Goal: Task Accomplishment & Management: Use online tool/utility

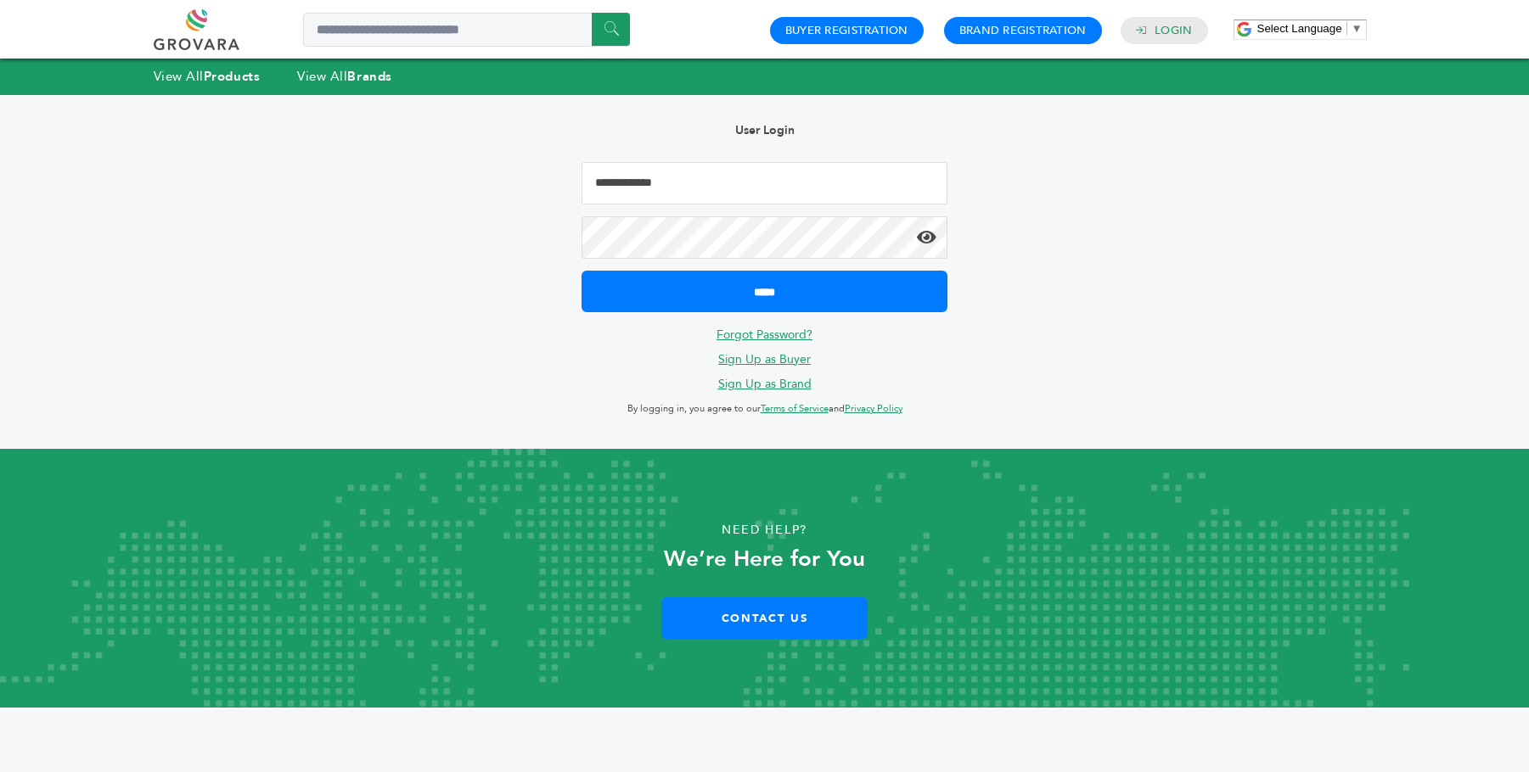
type input "**********"
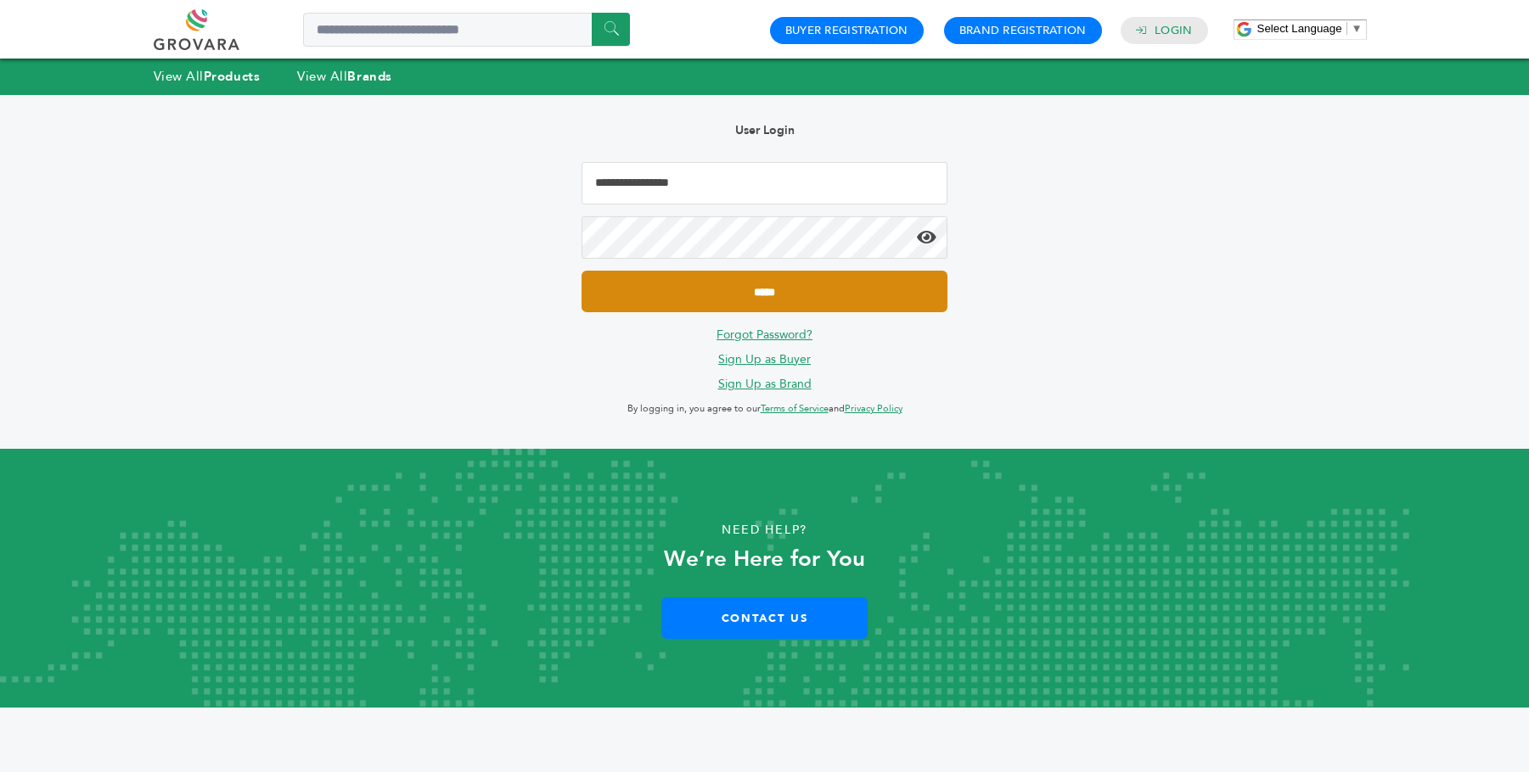
click at [761, 292] on input "*****" at bounding box center [763, 292] width 365 height 42
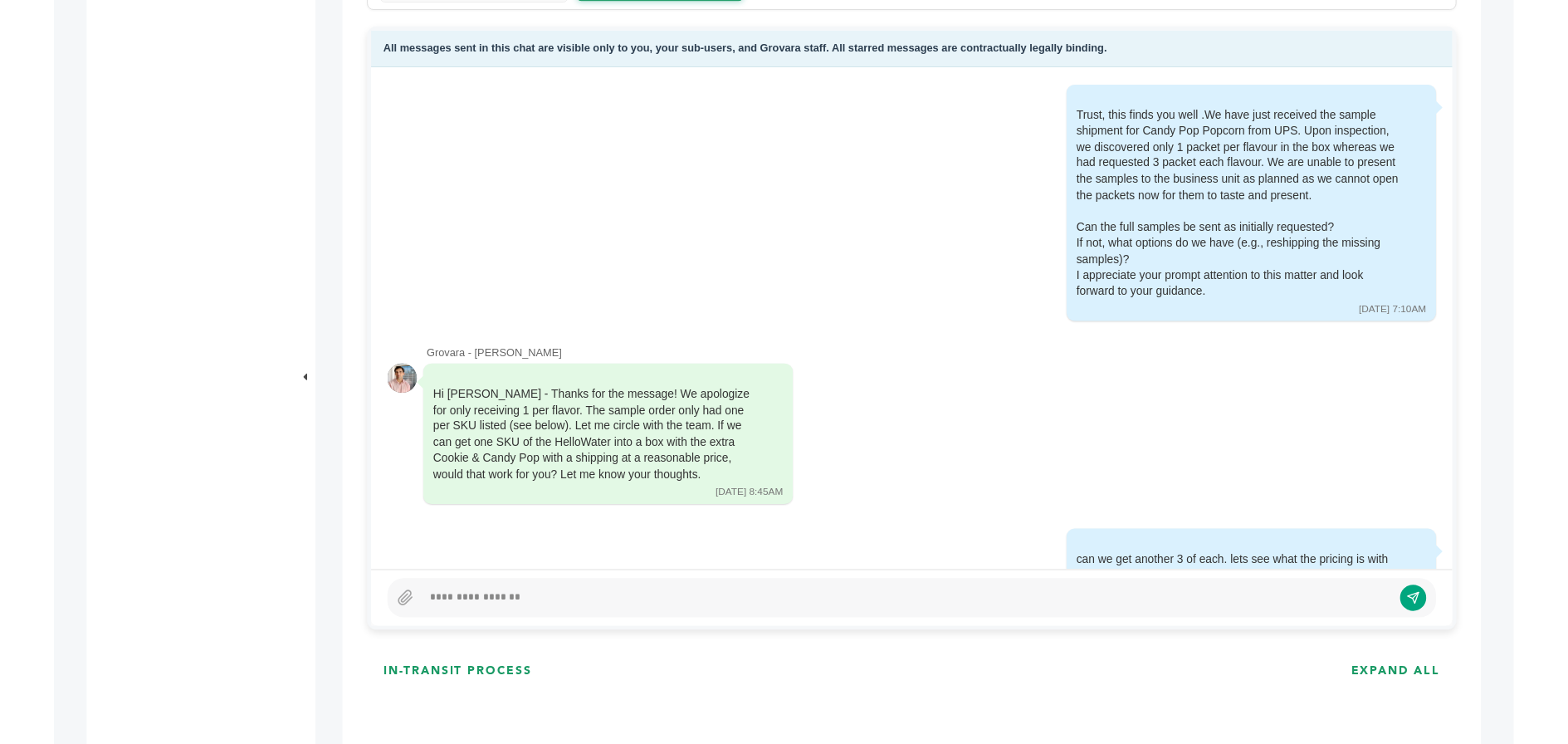
scroll to position [325, 0]
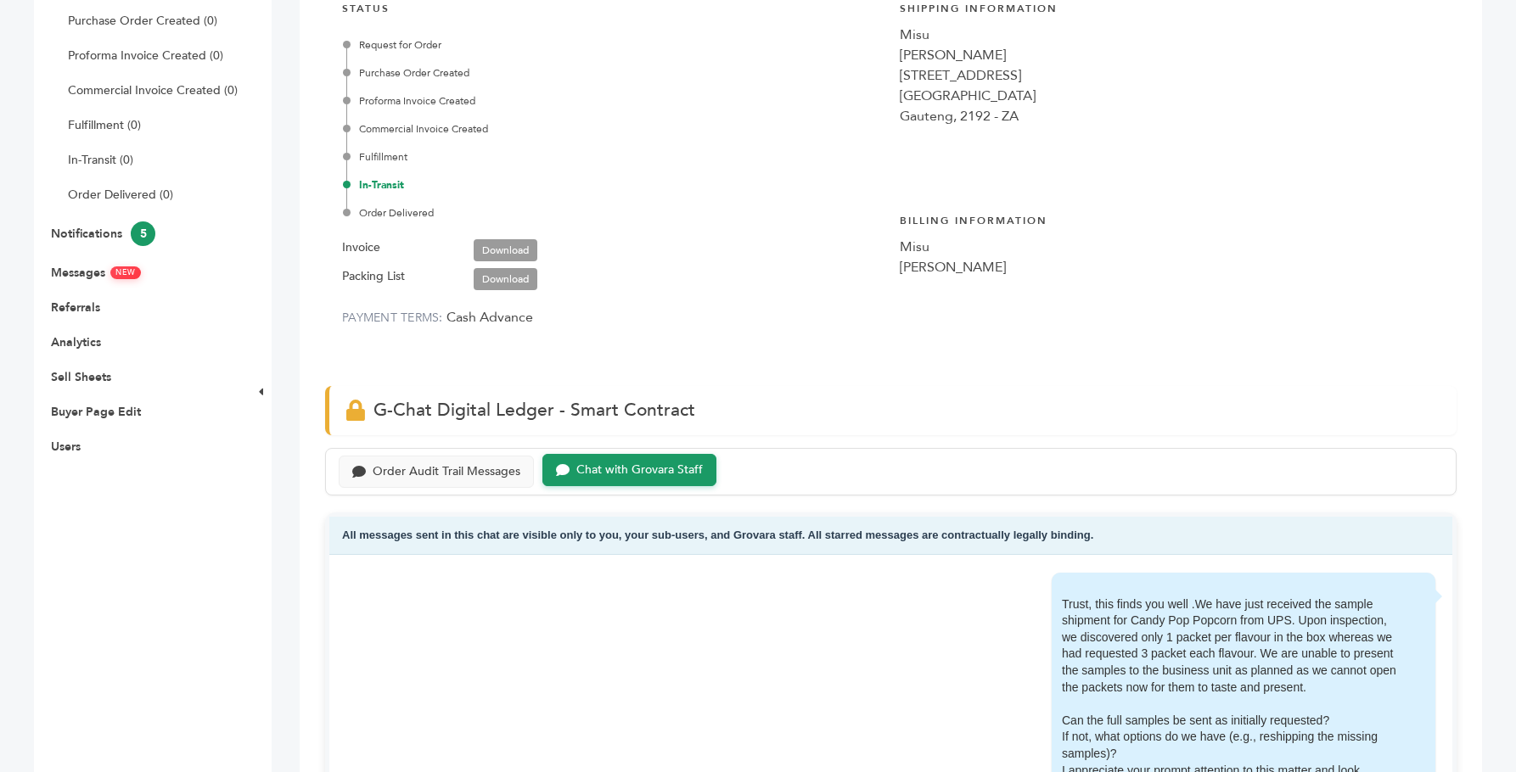
click at [497, 278] on link "Download" at bounding box center [506, 279] width 64 height 22
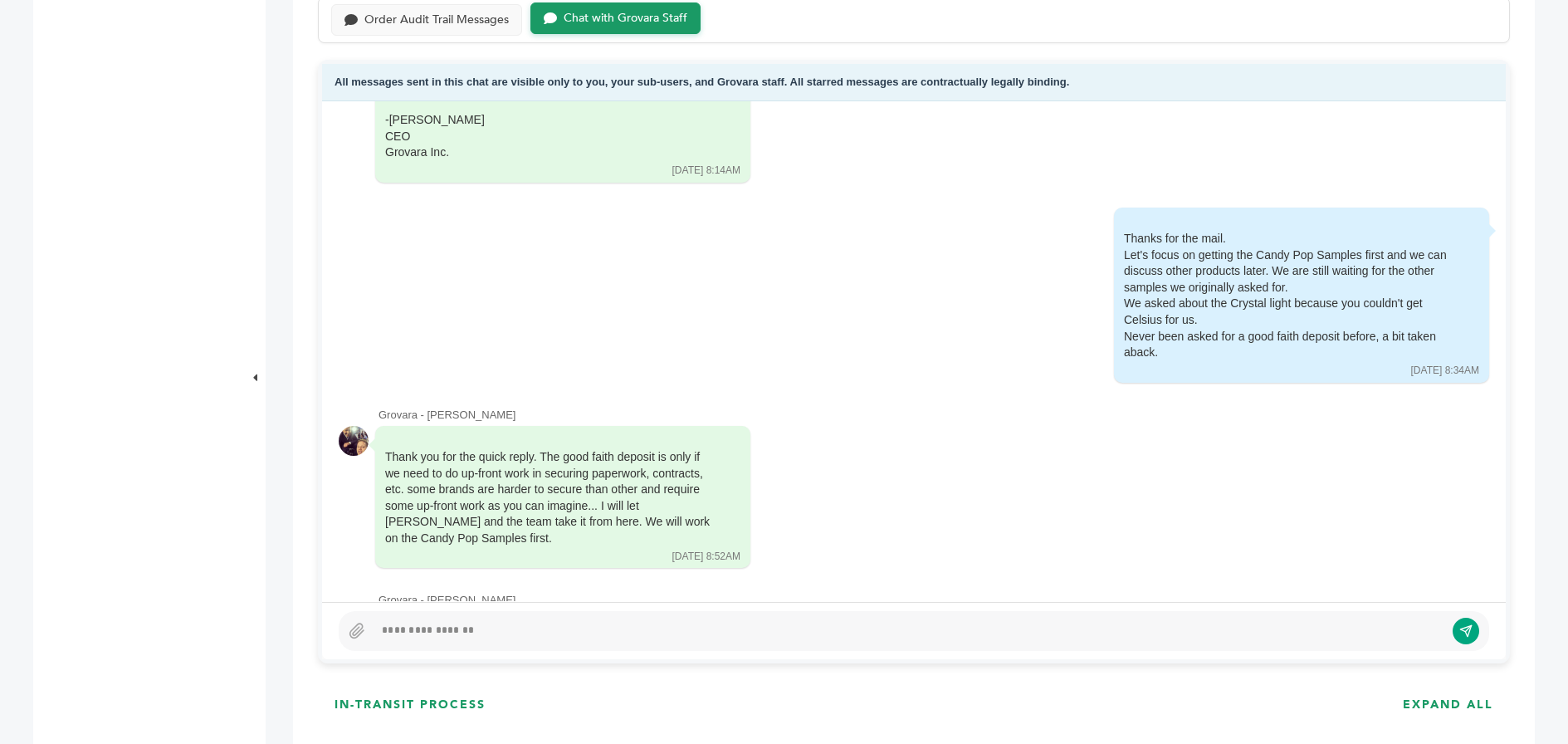
scroll to position [853, 0]
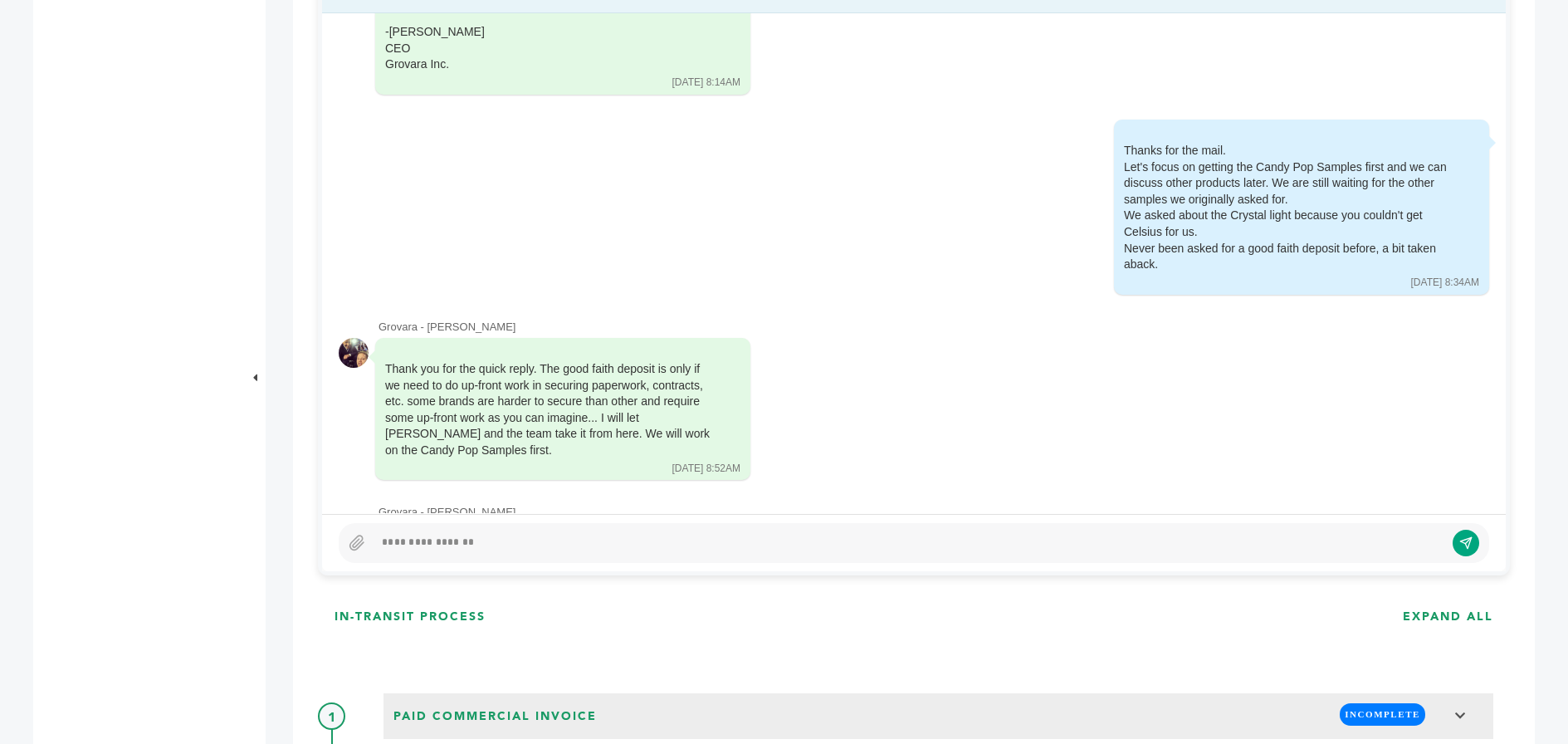
click at [508, 547] on div "https://buy.stripe.com/00w9AS3Ha3ga3hl6f8eUV29" at bounding box center [447, 554] width 123 height 17
drag, startPoint x: 650, startPoint y: 451, endPoint x: 383, endPoint y: 455, distance: 267.0
click at [383, 524] on div "https://buy.stripe.com/00w9AS3Ha3ga3hl6f8eUV29 08/11/25 3:59PM" at bounding box center [458, 554] width 166 height 62
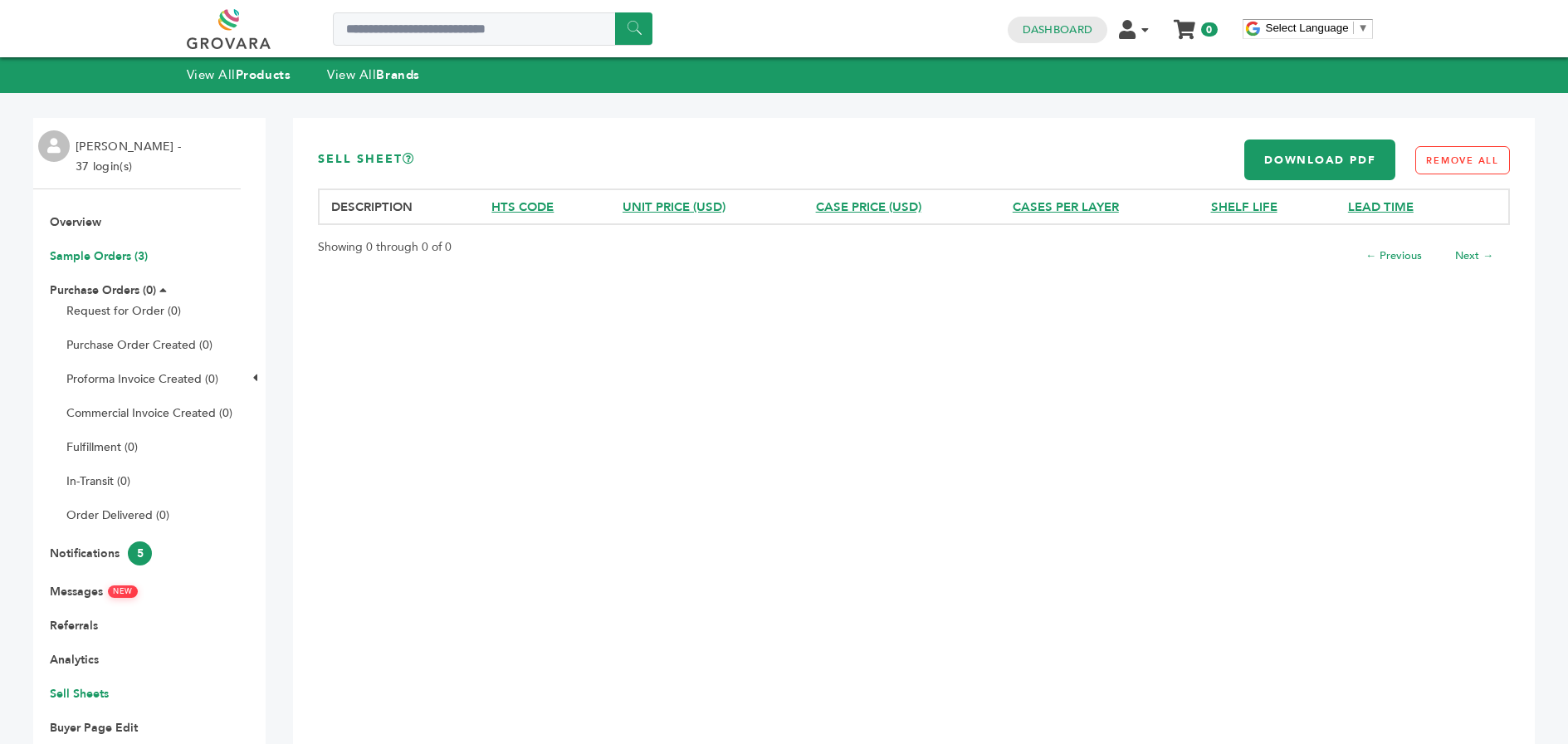
click at [91, 253] on link "Sample Orders (3)" at bounding box center [99, 256] width 98 height 16
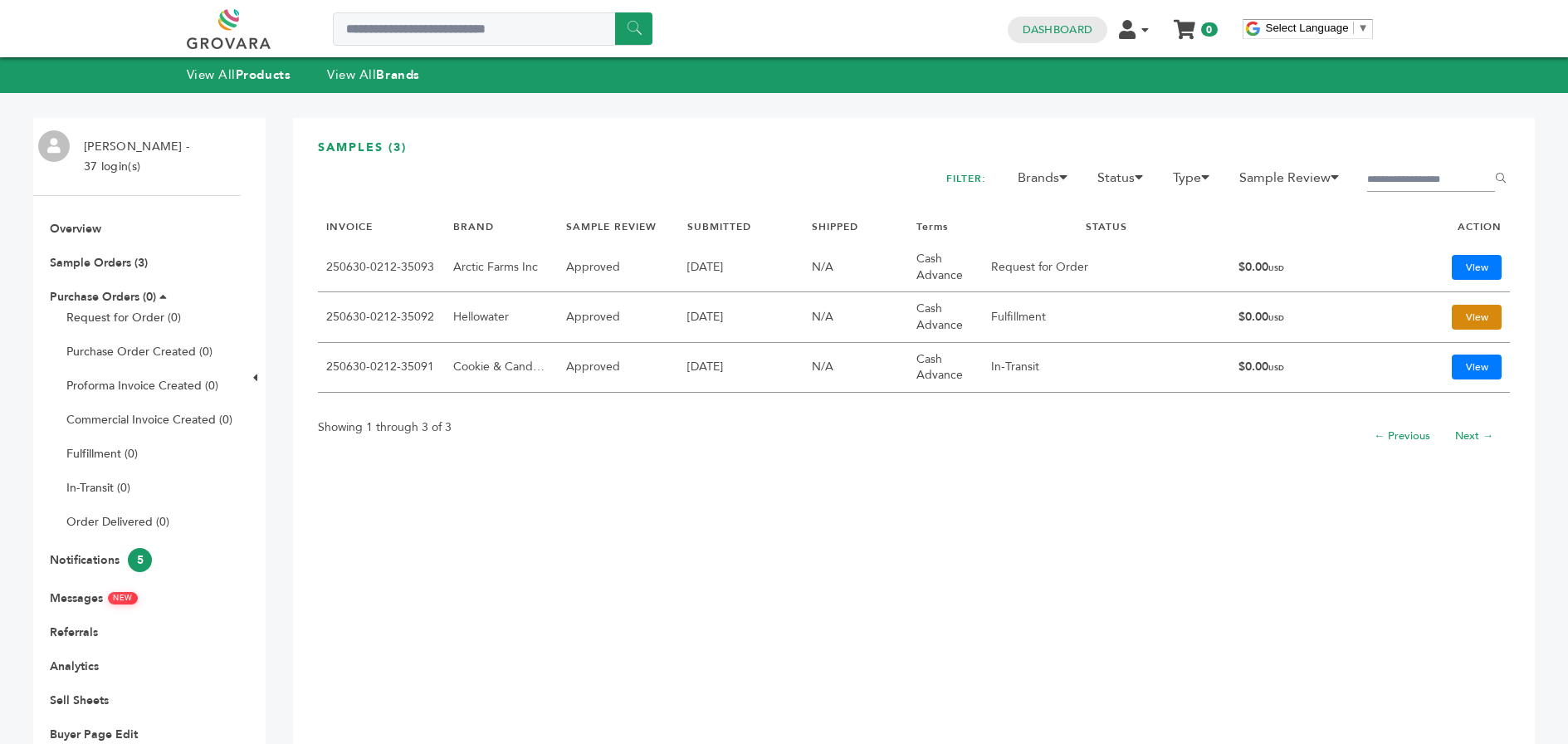
click at [1468, 314] on link "View" at bounding box center [1476, 317] width 50 height 24
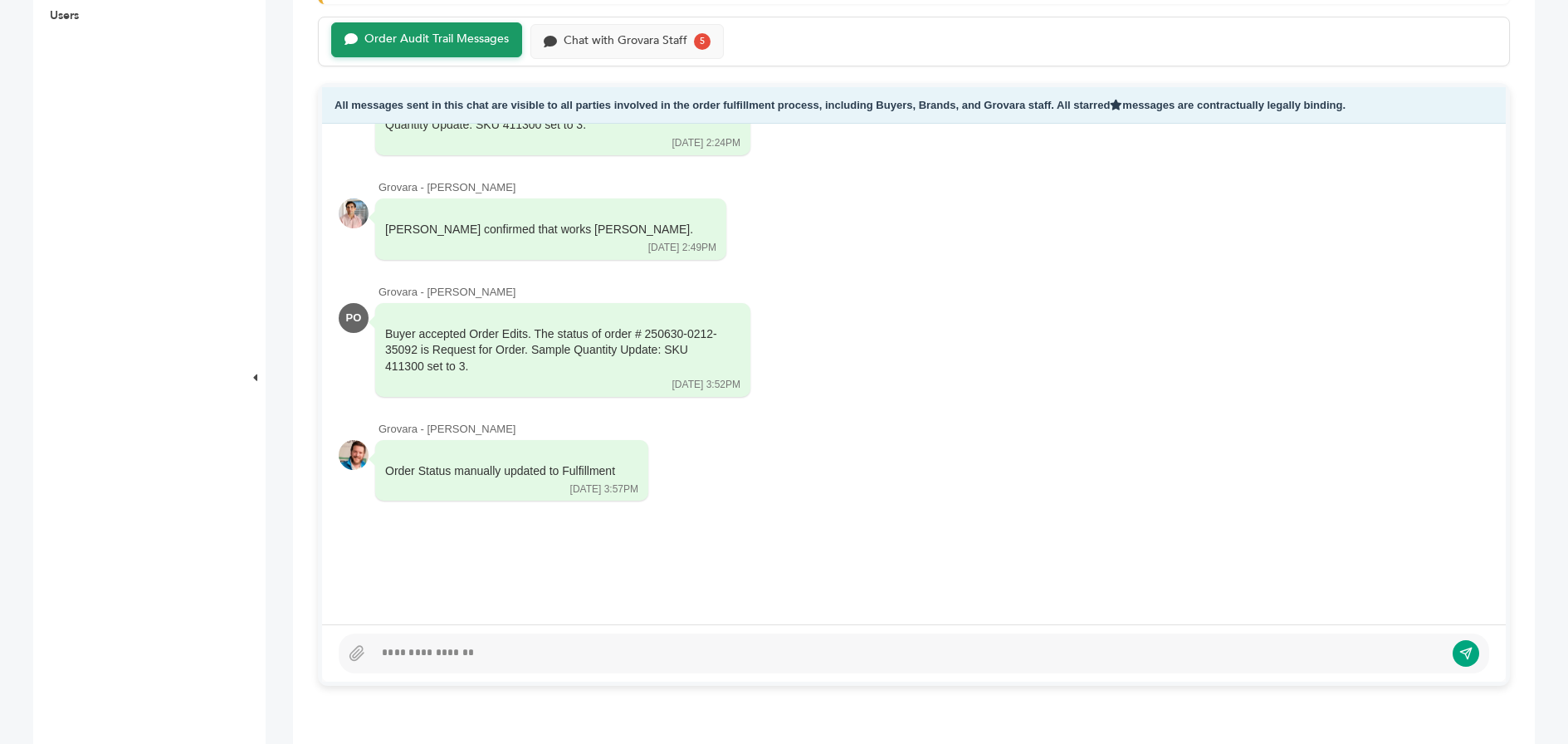
scroll to position [76, 0]
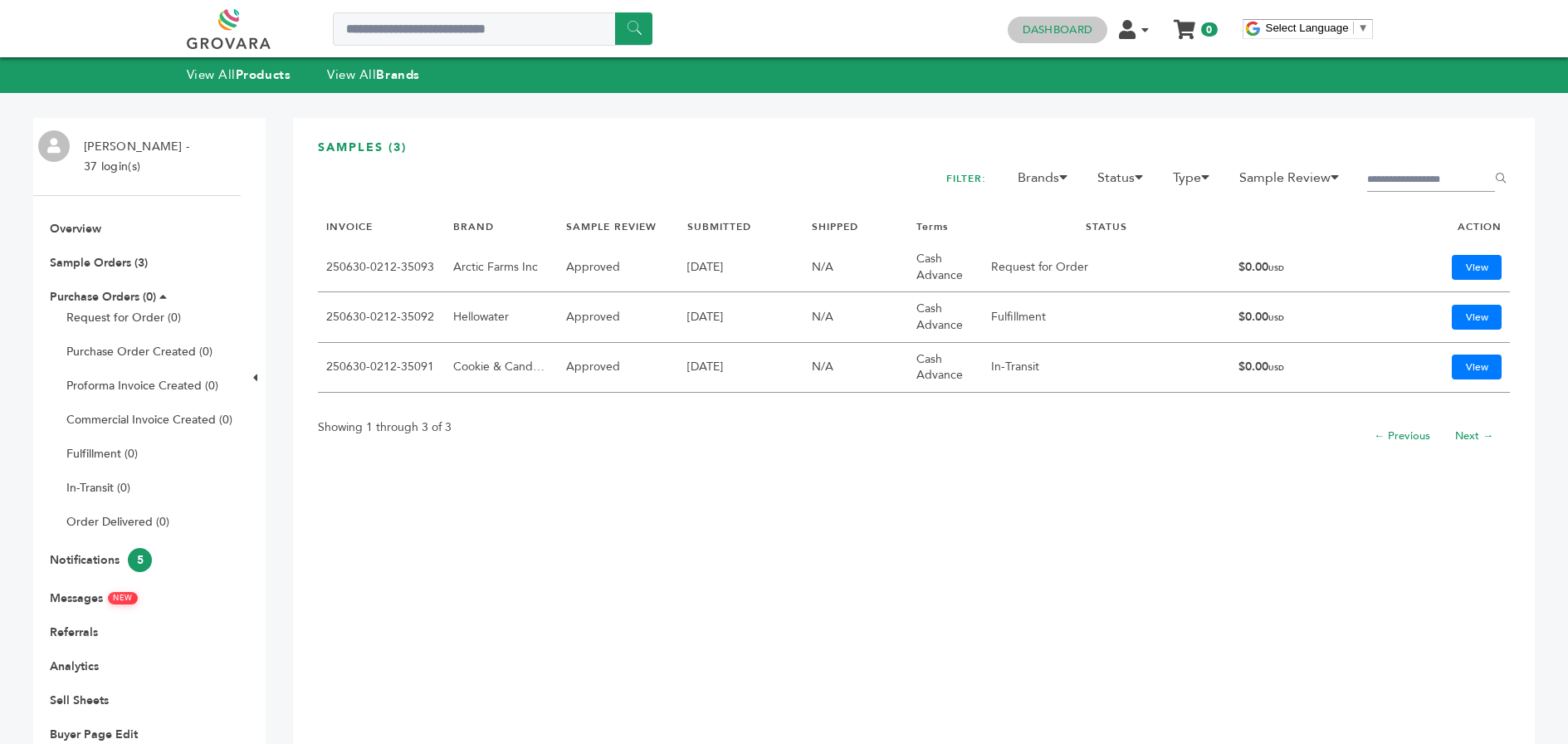
click at [1058, 23] on link "Dashboard" at bounding box center [1057, 29] width 69 height 15
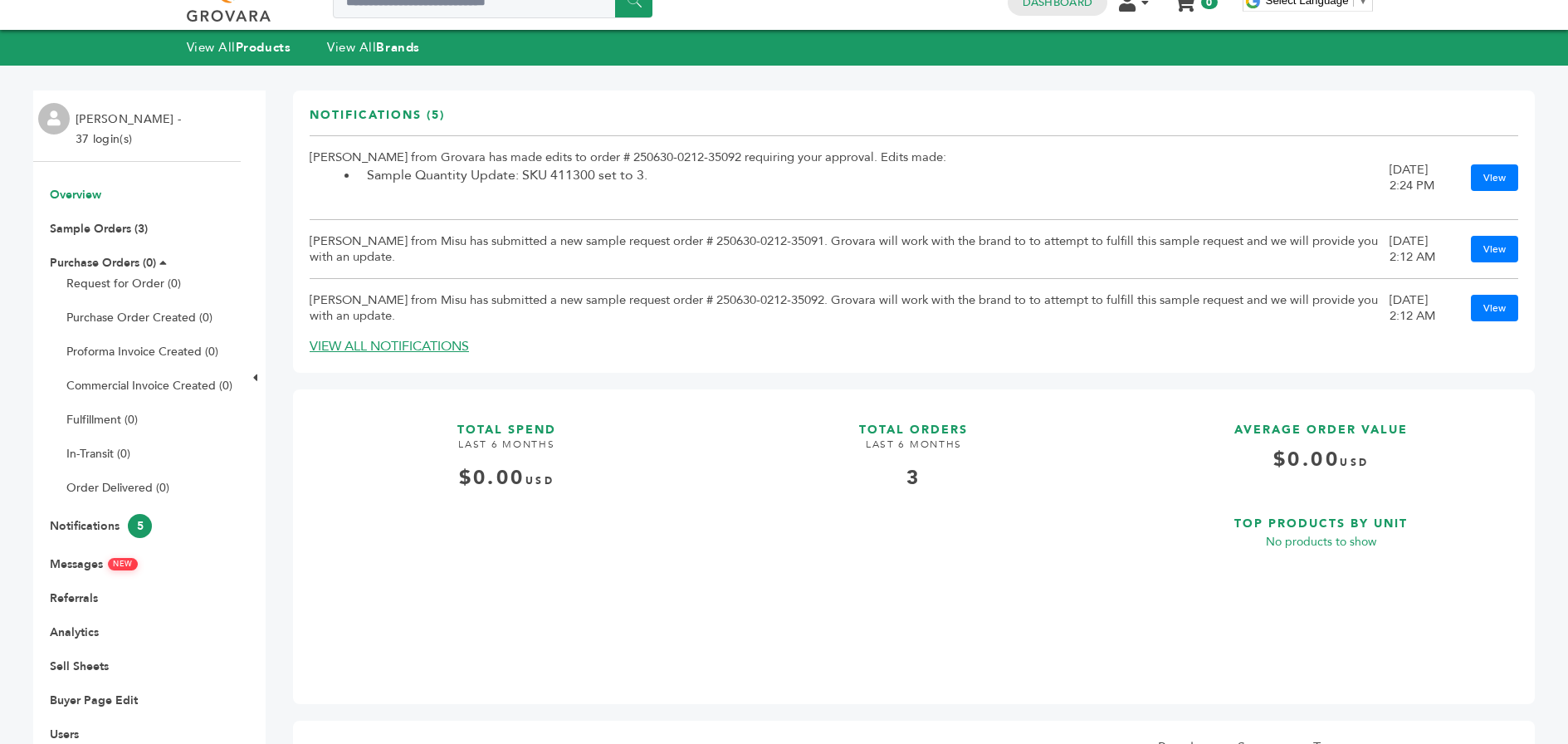
scroll to position [96, 0]
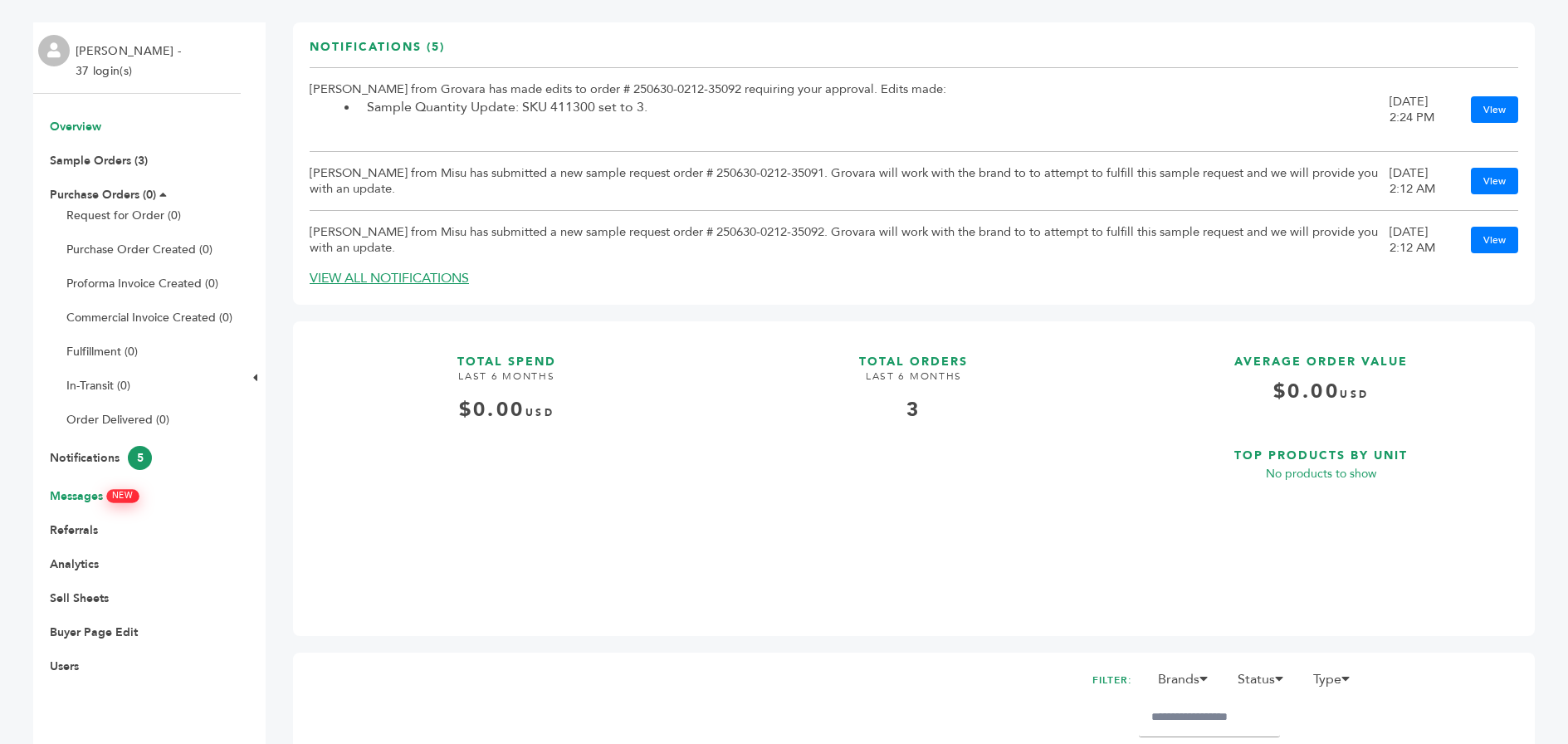
click at [72, 492] on link "Messages NEW" at bounding box center [94, 496] width 88 height 16
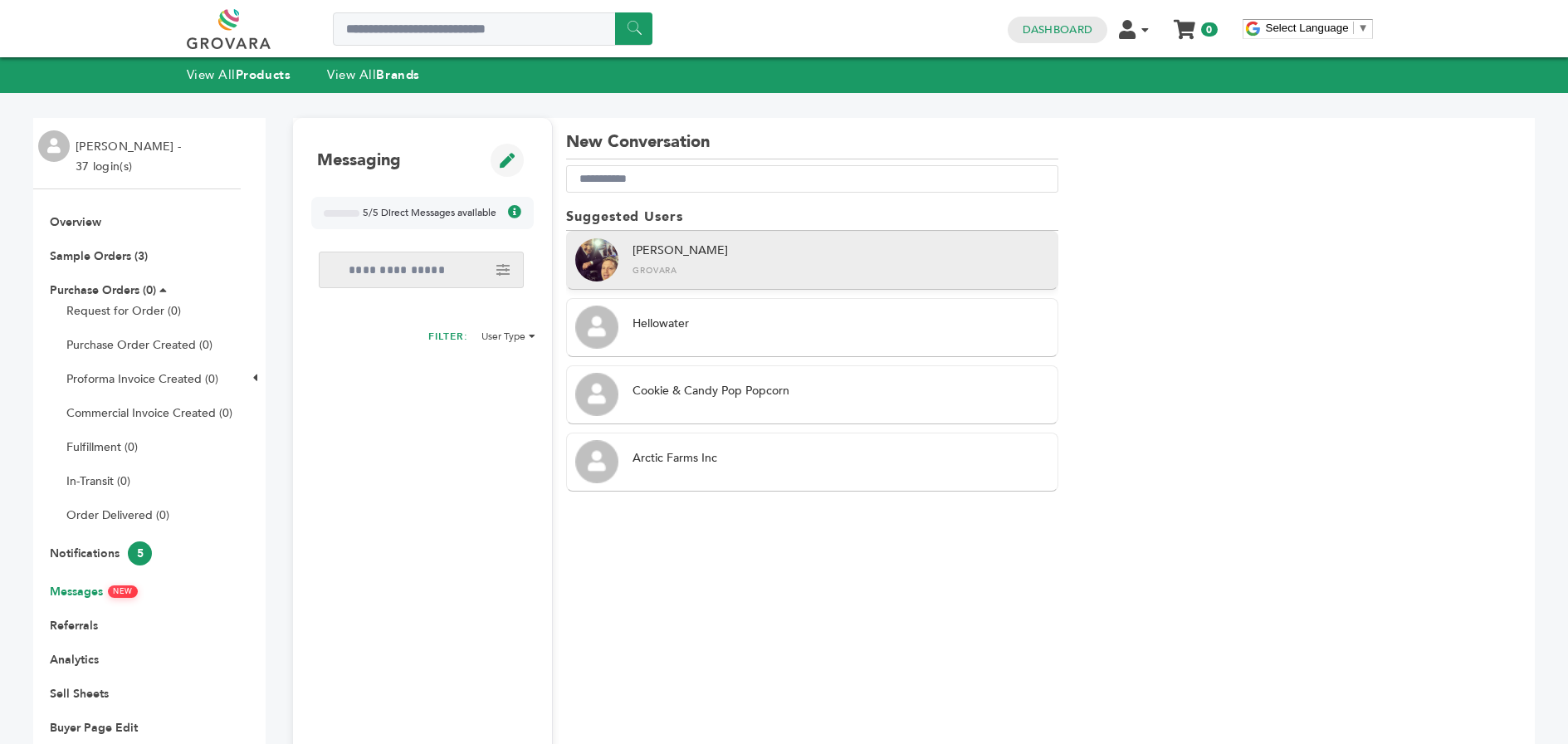
click at [691, 261] on div "Peter Groverman Grovara" at bounding box center [841, 259] width 416 height 34
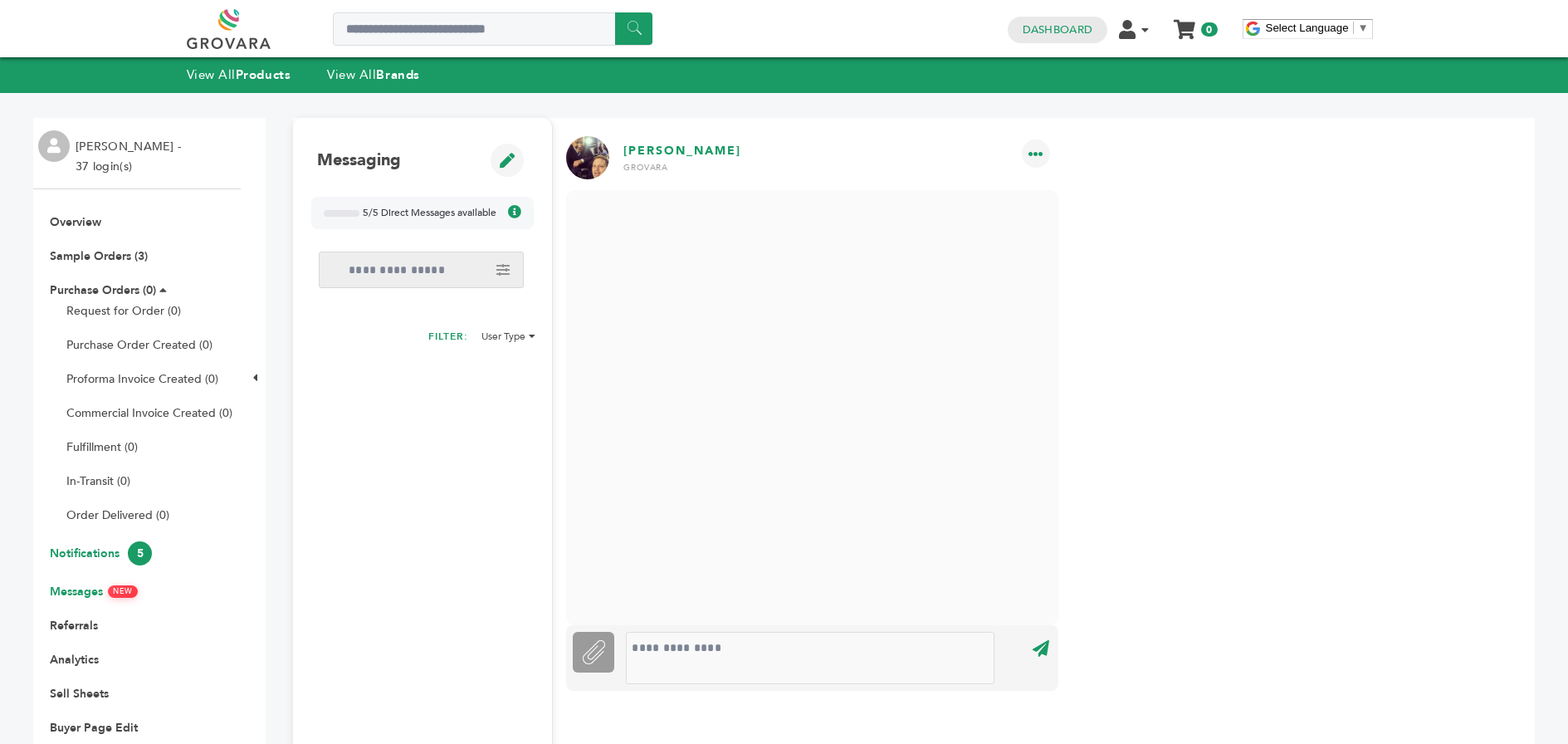
click at [78, 547] on link "Notifications 5" at bounding box center [101, 553] width 102 height 16
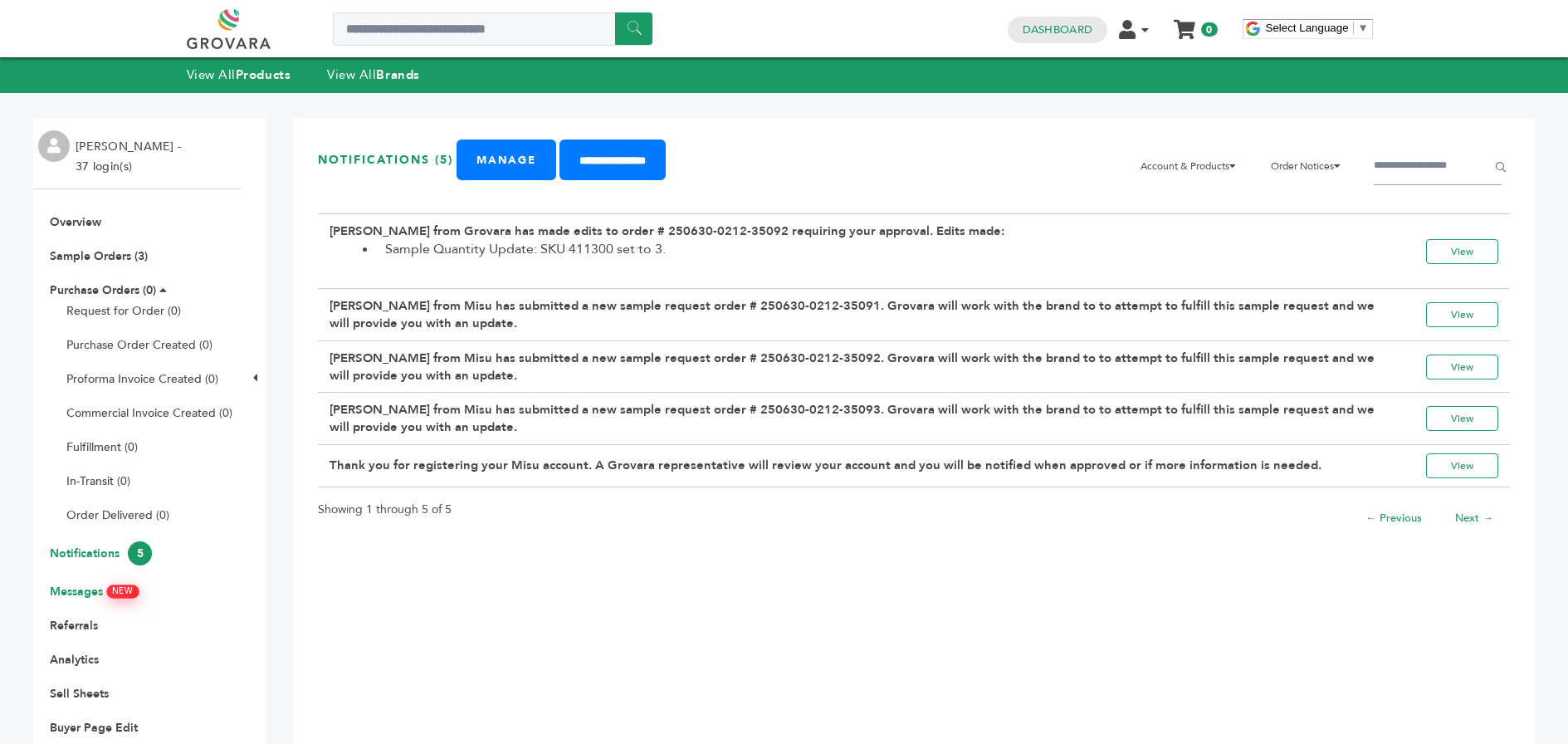
click at [86, 590] on link "Messages NEW" at bounding box center [94, 591] width 88 height 16
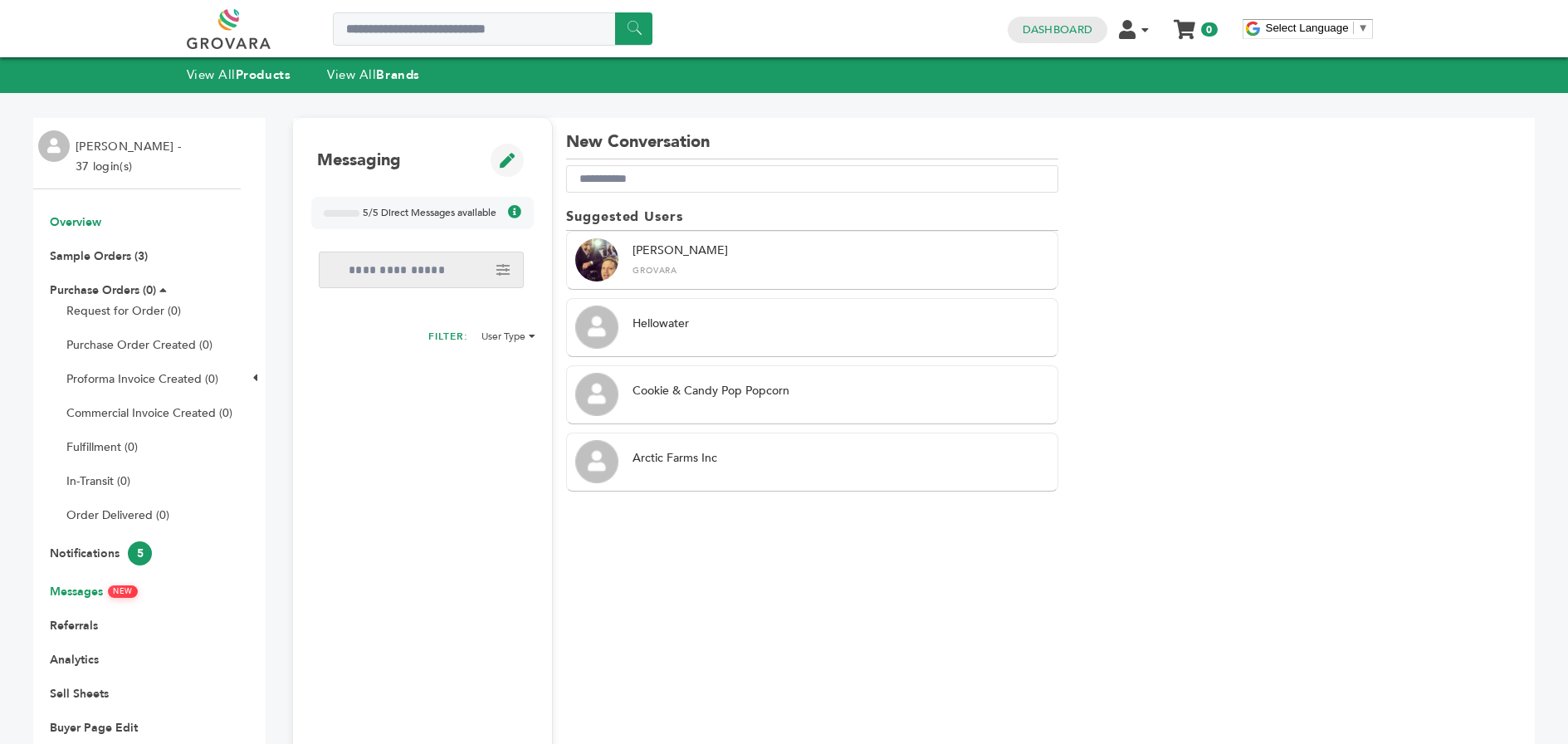
click at [93, 220] on link "Overview" at bounding box center [75, 222] width 52 height 16
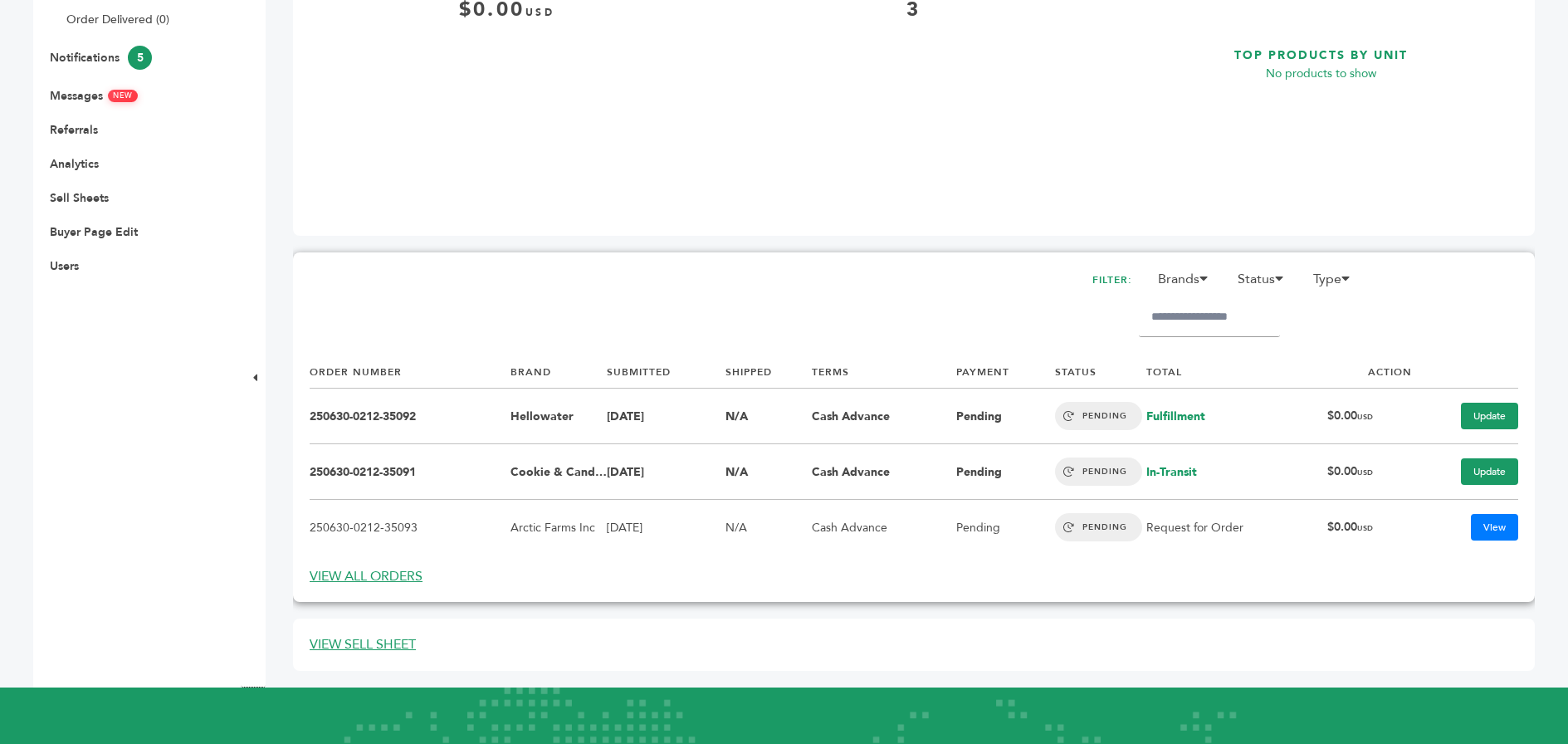
scroll to position [523, 0]
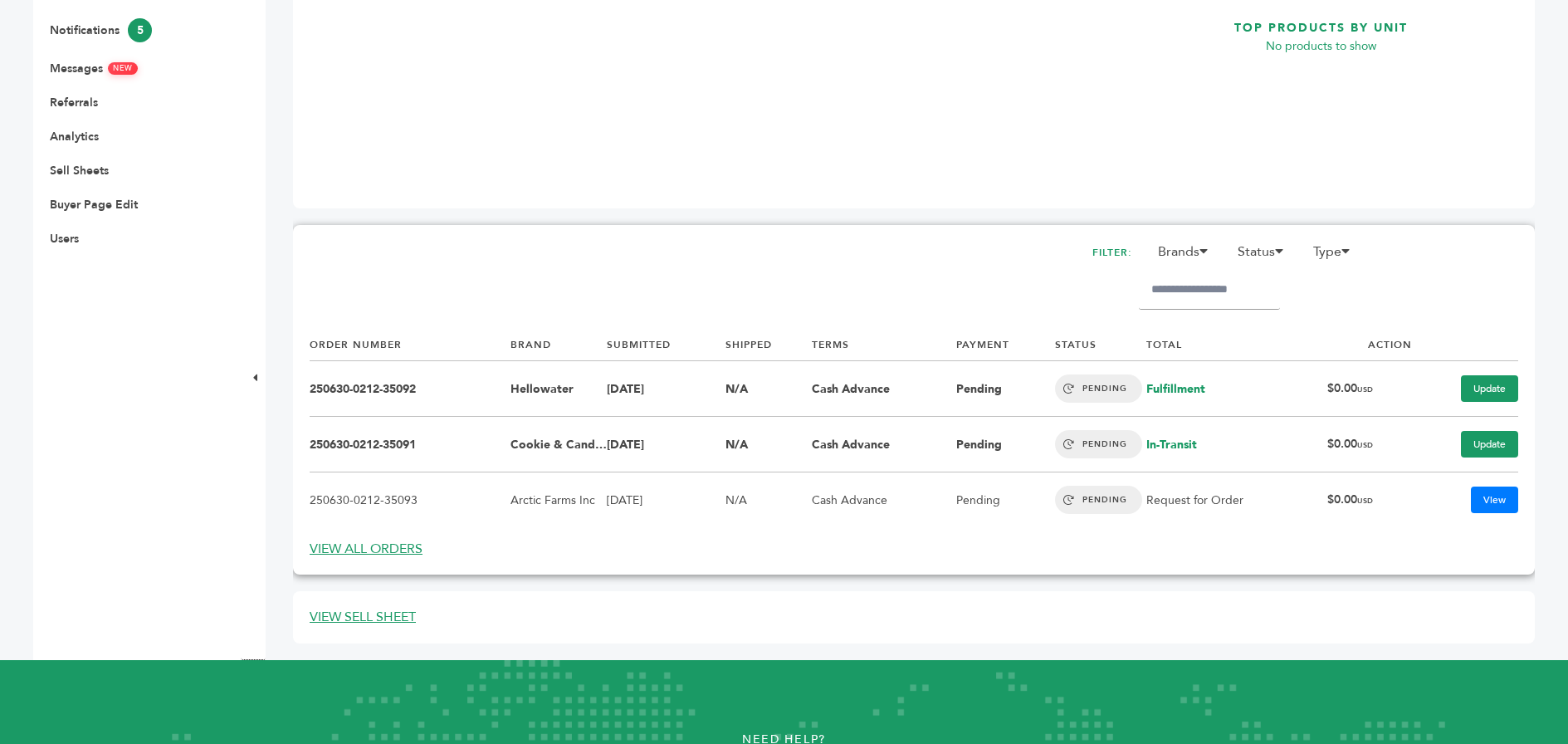
click at [349, 544] on link "VIEW ALL ORDERS" at bounding box center [366, 548] width 112 height 19
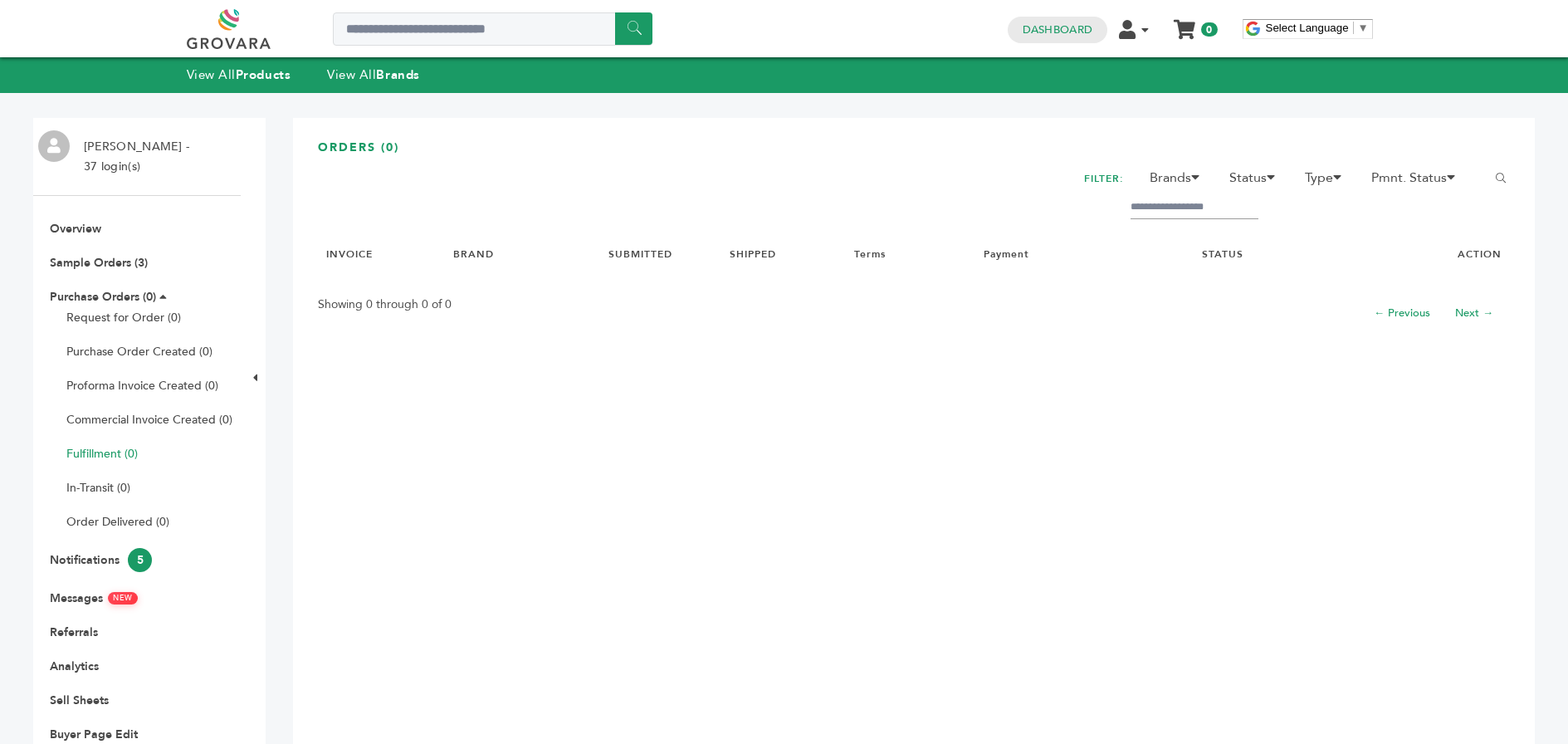
click at [97, 455] on link "Fulfillment (0)" at bounding box center [102, 454] width 71 height 16
click at [265, 78] on strong "Products" at bounding box center [263, 74] width 55 height 17
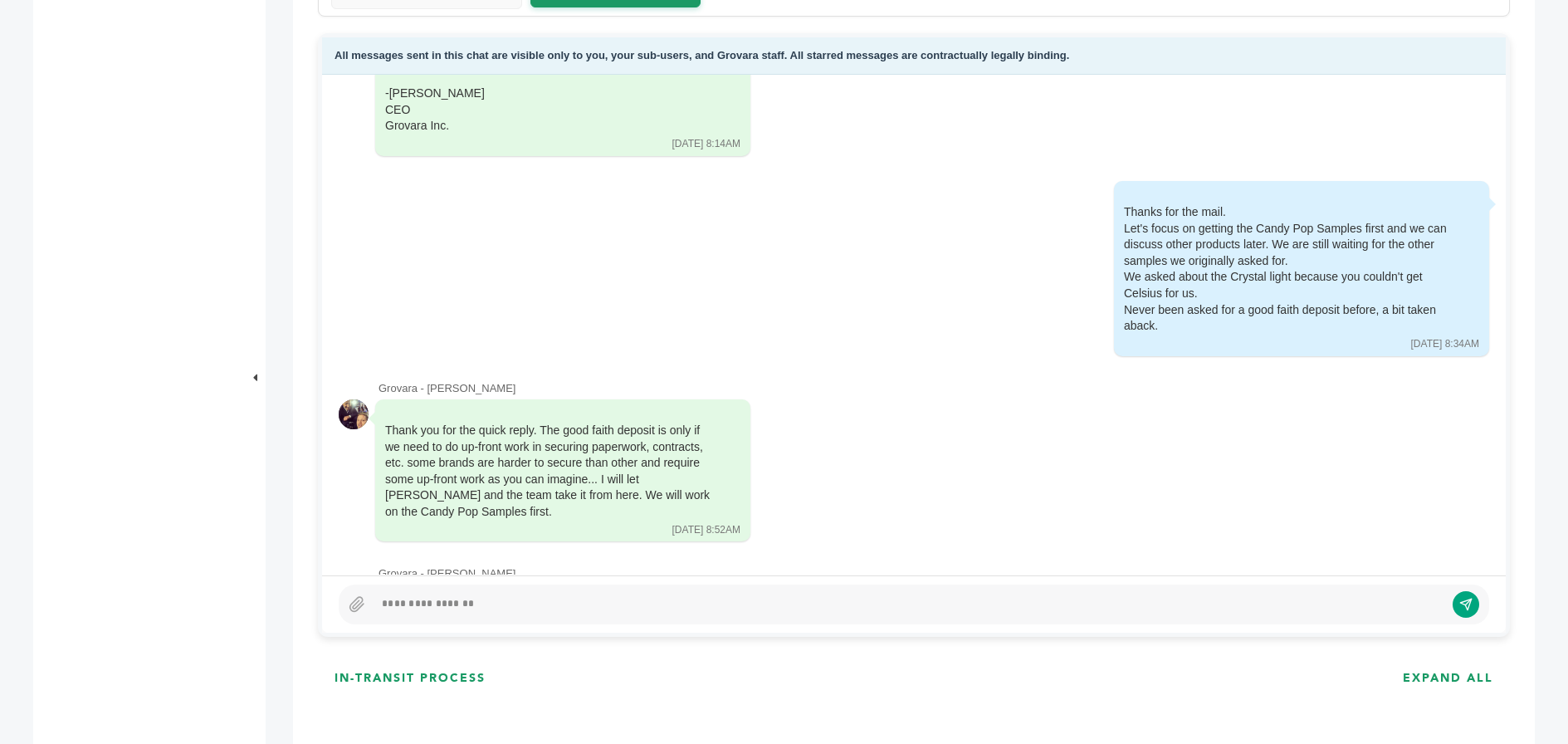
scroll to position [1218, 0]
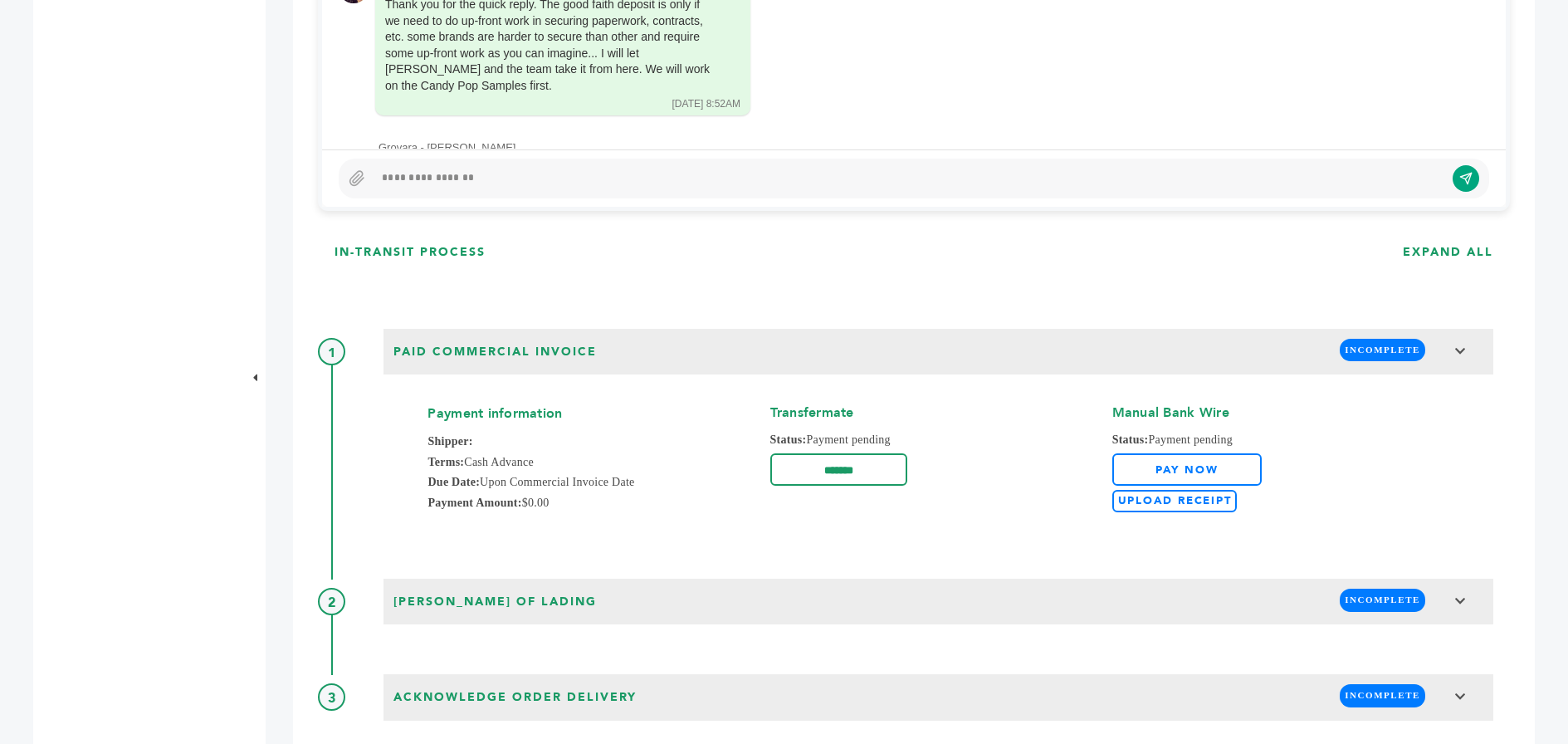
click at [409, 179] on div at bounding box center [908, 178] width 1070 height 20
drag, startPoint x: 391, startPoint y: 173, endPoint x: 381, endPoint y: 173, distance: 10.0
click at [381, 173] on div "**********" at bounding box center [902, 178] width 1058 height 20
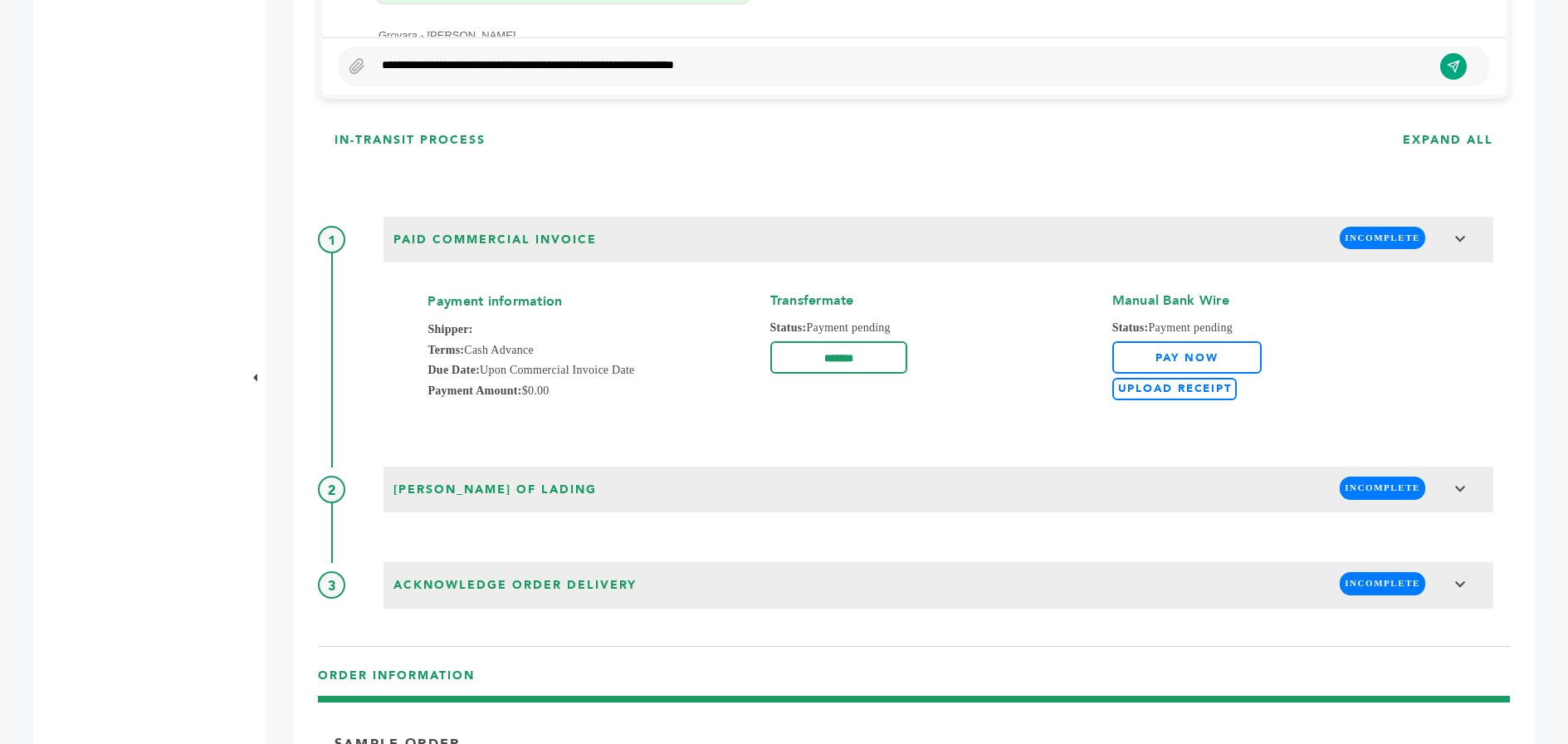
scroll to position [1246, 0]
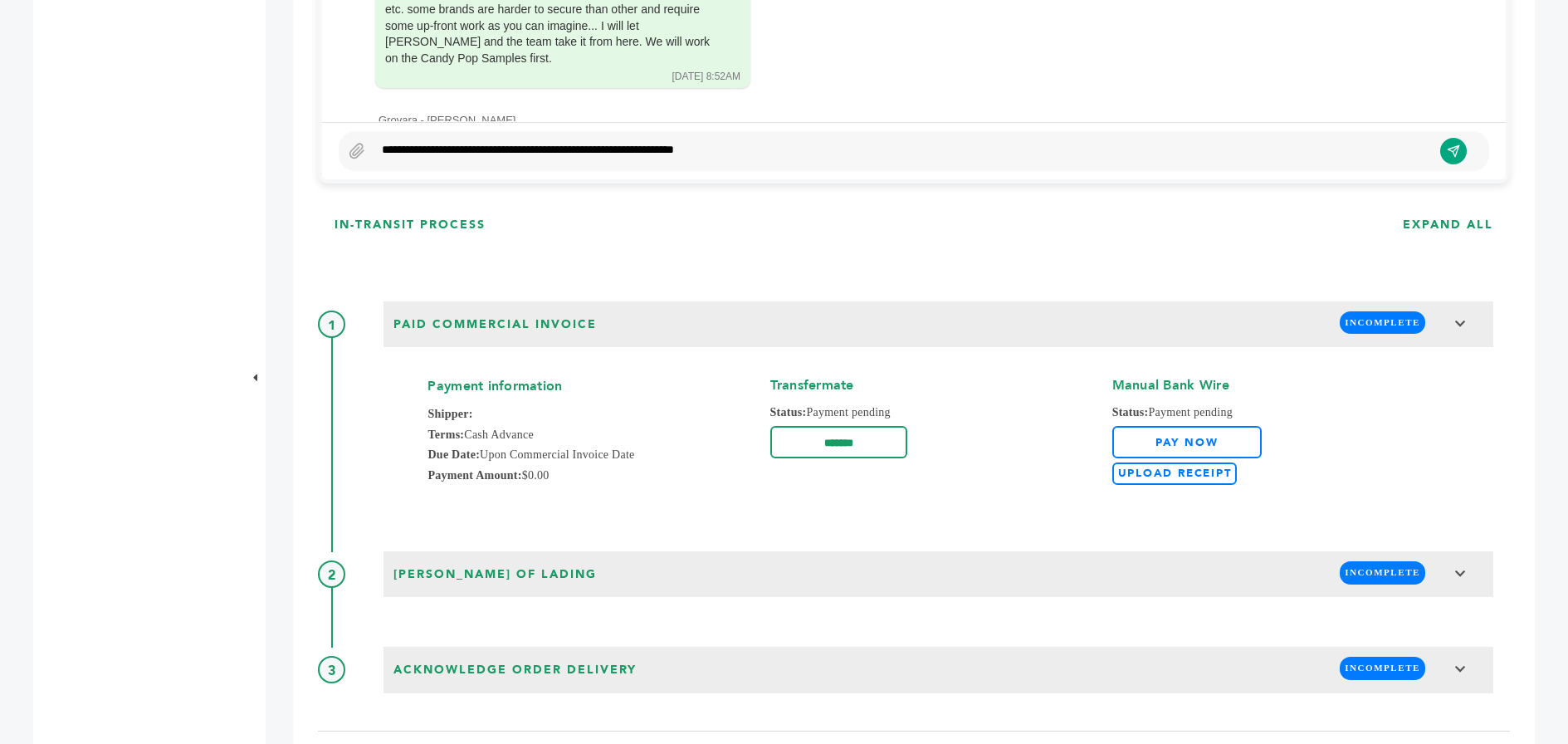
click at [761, 145] on div "**********" at bounding box center [902, 151] width 1058 height 20
click at [1454, 146] on icon "submit" at bounding box center [1454, 152] width 14 height 14
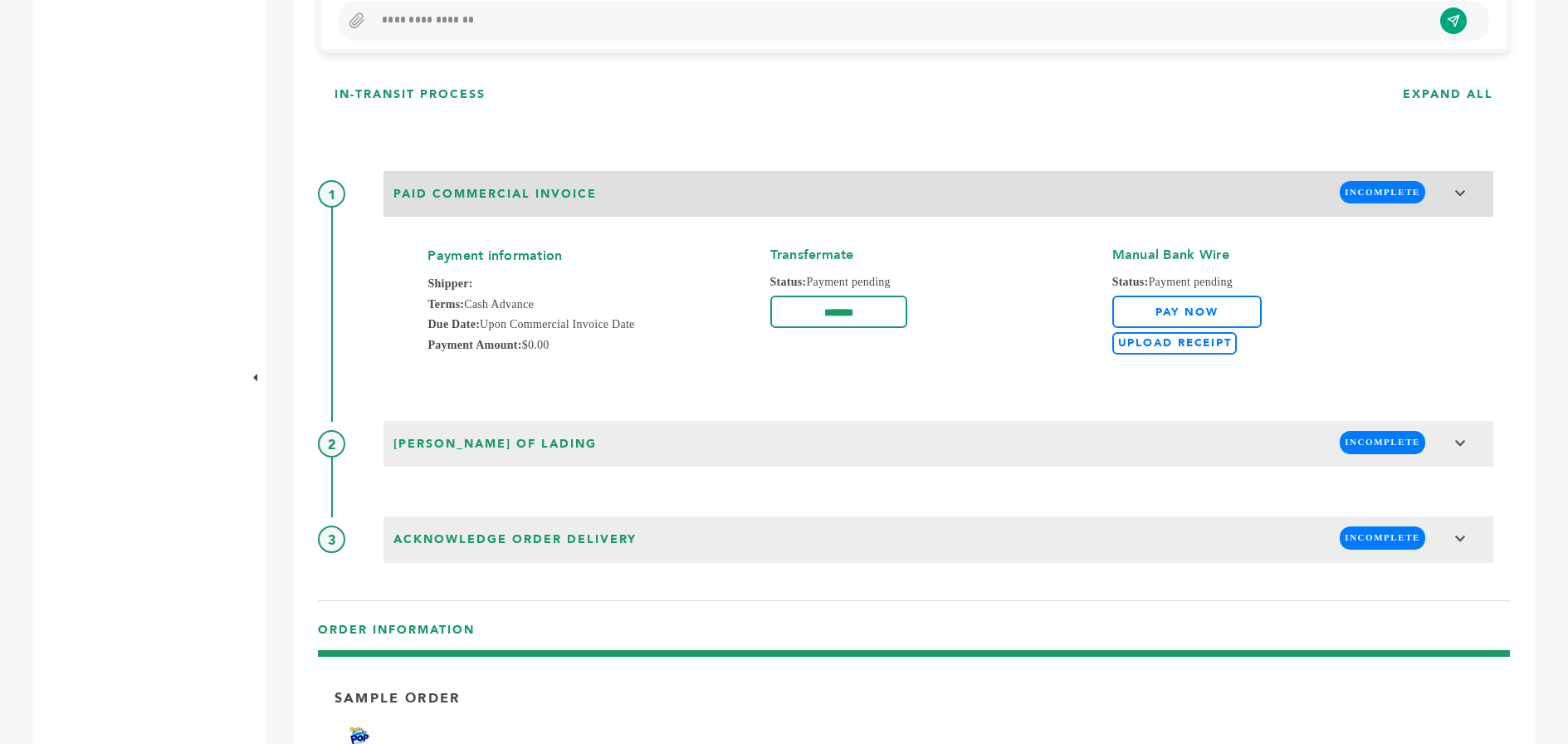
scroll to position [1501, 0]
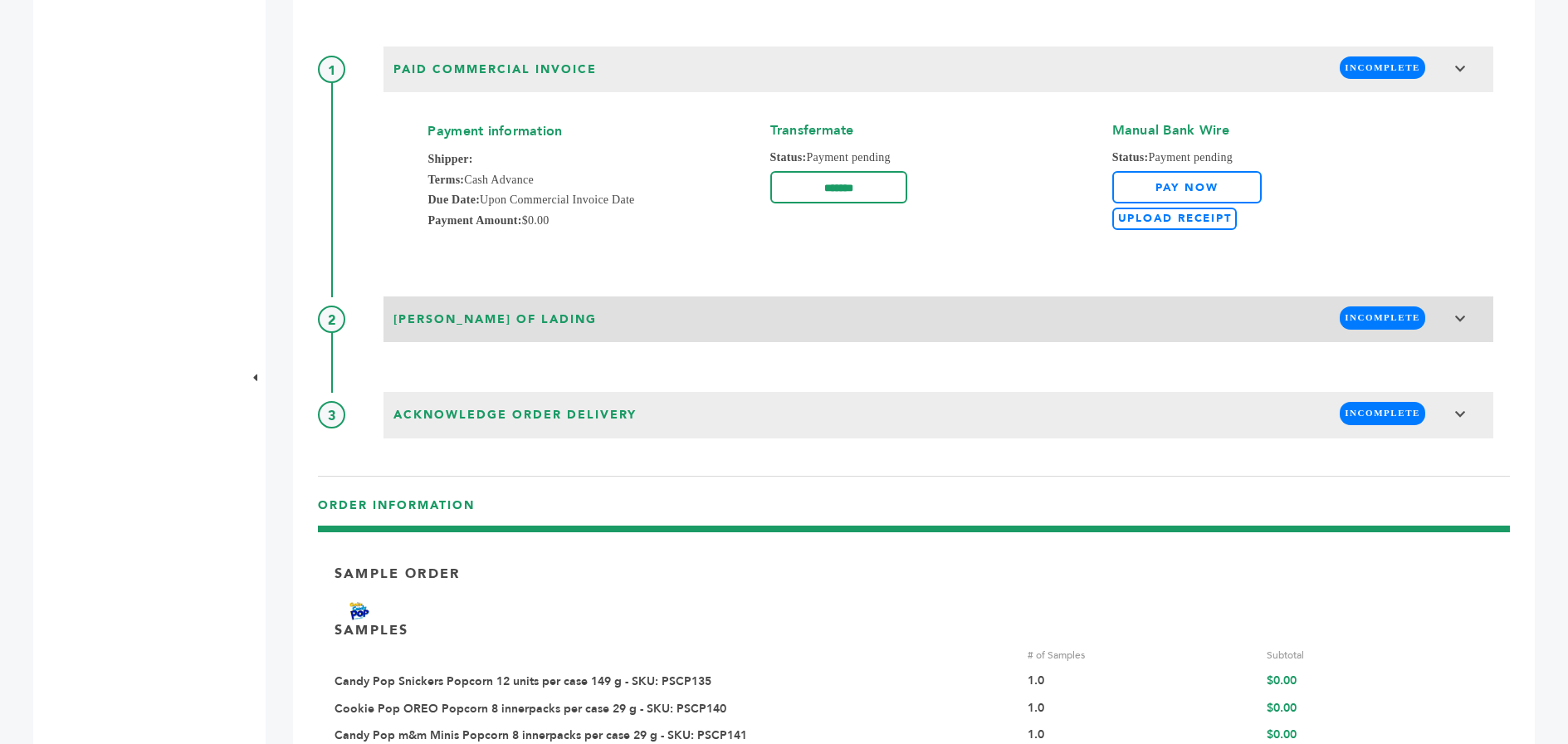
click at [1455, 313] on icon at bounding box center [1460, 319] width 12 height 12
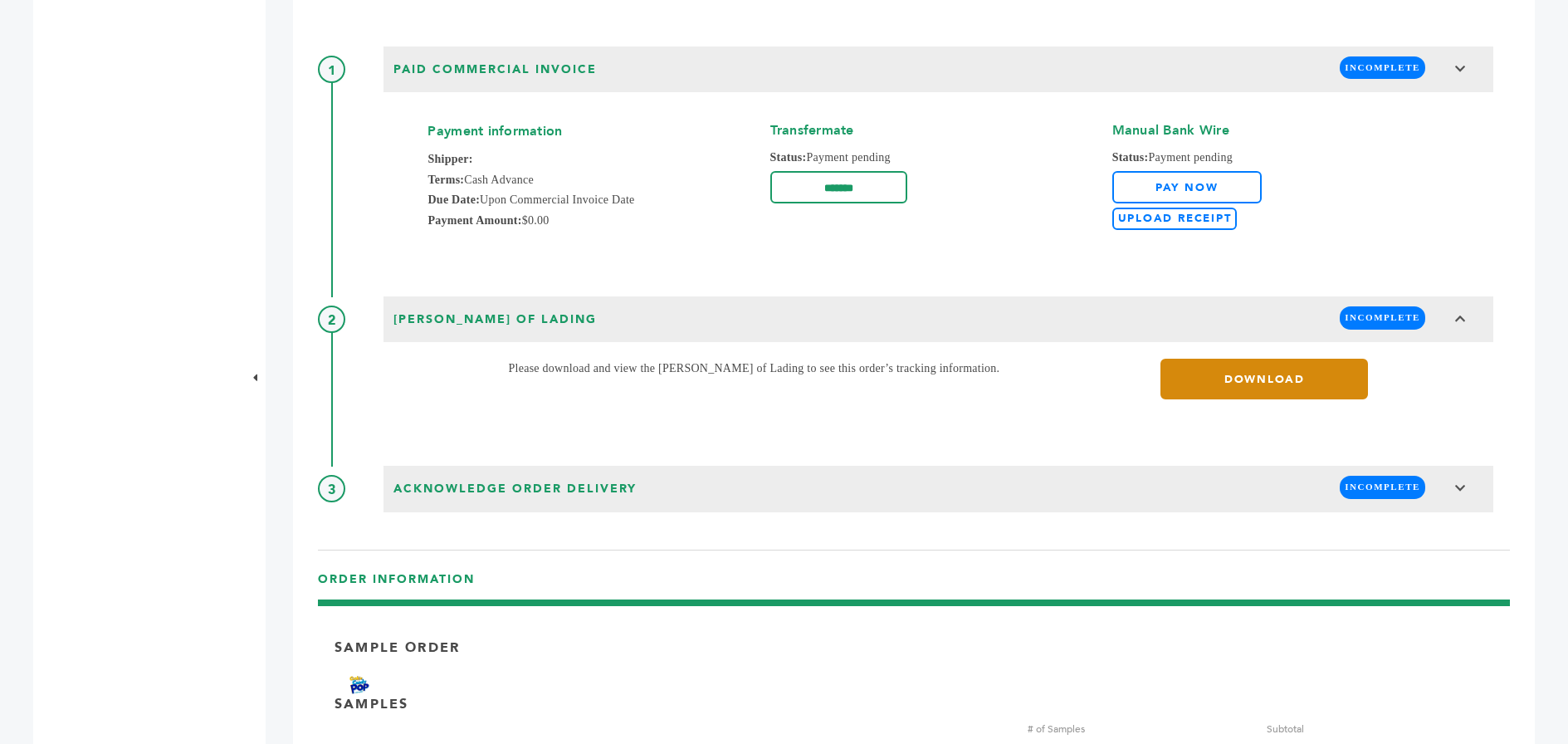
click at [1270, 373] on link "DOWNLOAD" at bounding box center [1264, 379] width 207 height 41
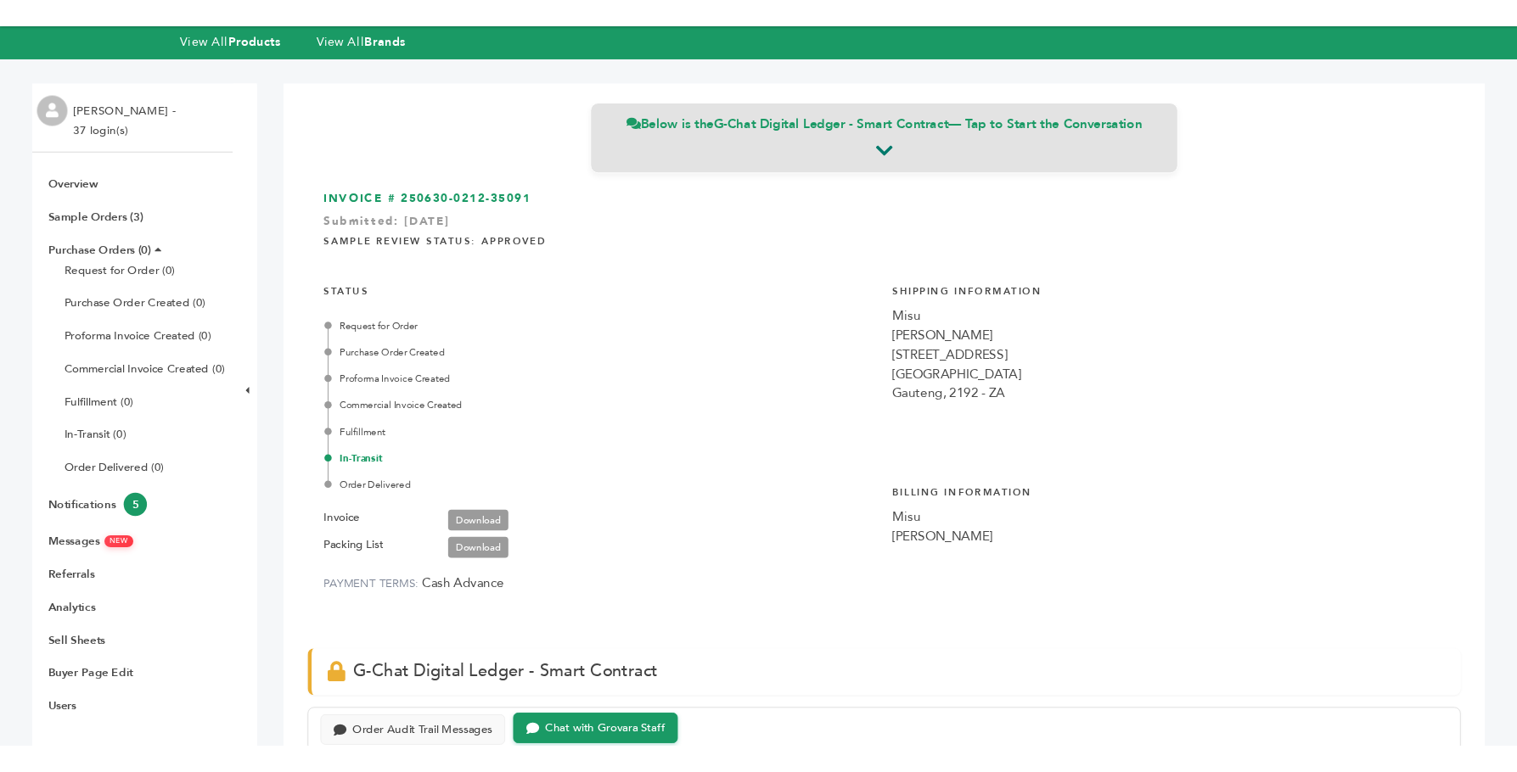
scroll to position [2324, 0]
